Goal: Information Seeking & Learning: Learn about a topic

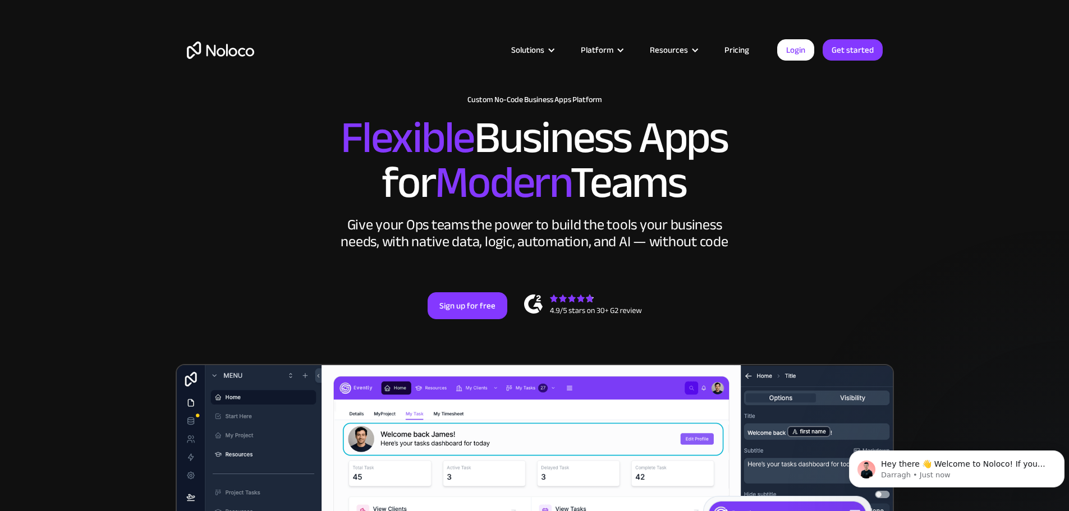
click at [745, 49] on link "Pricing" at bounding box center [736, 50] width 53 height 15
